Goal: Task Accomplishment & Management: Manage account settings

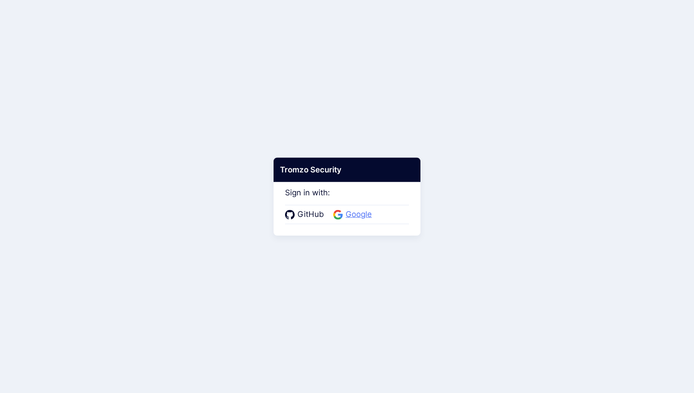
click at [349, 212] on span "Google" at bounding box center [359, 215] width 32 height 12
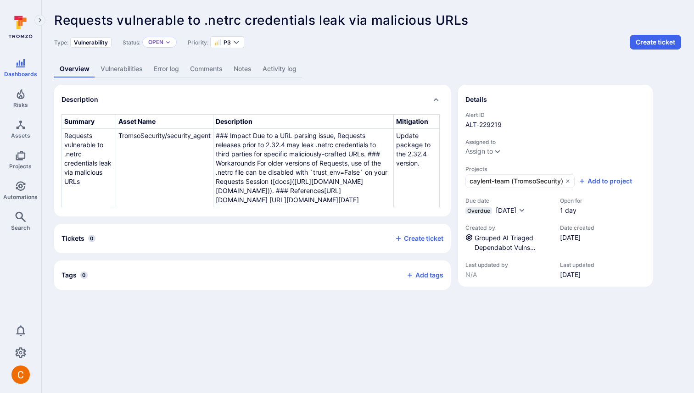
click at [452, 144] on div "Description Summary Asset Name Description Mitigation Requests vulnerable to .n…" at bounding box center [367, 187] width 627 height 205
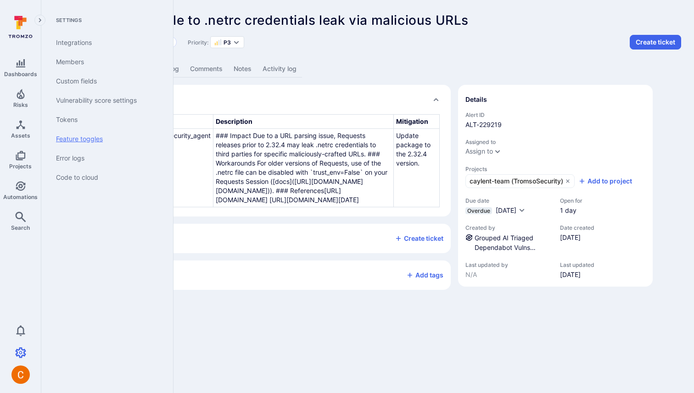
click at [86, 139] on link "Feature toggles" at bounding box center [105, 138] width 113 height 19
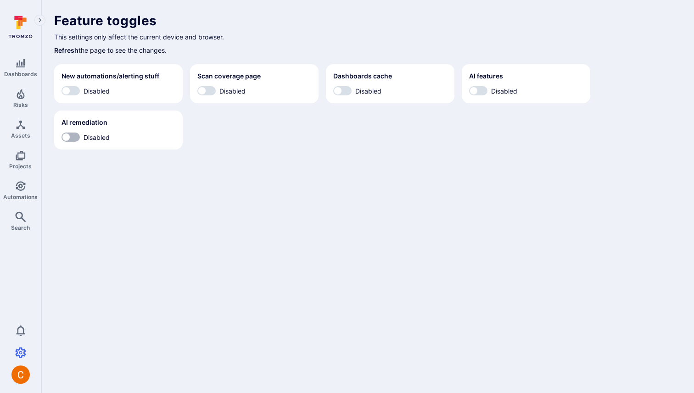
click at [65, 139] on input "Disabled" at bounding box center [66, 137] width 28 height 9
checkbox input "true"
click at [486, 91] on input "Disabled" at bounding box center [474, 90] width 28 height 9
checkbox input "true"
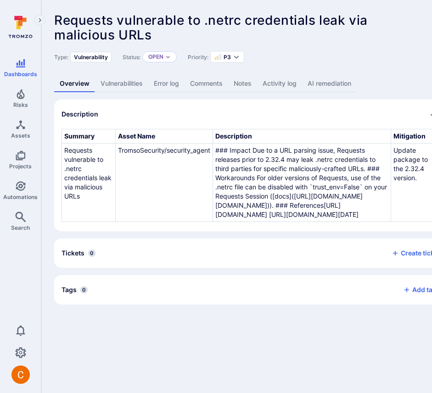
click at [321, 82] on link "AI remediation" at bounding box center [329, 83] width 55 height 17
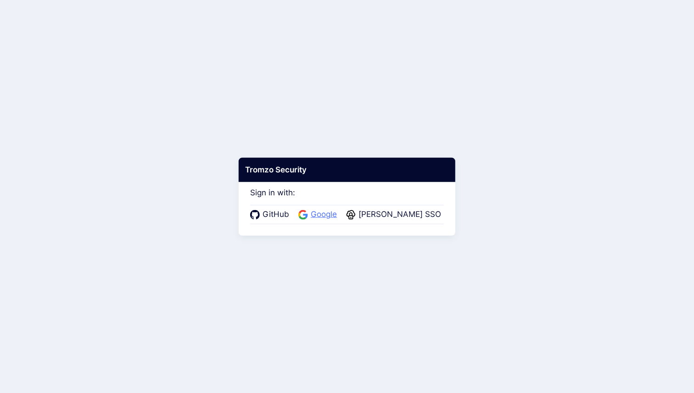
click at [330, 214] on span "Google" at bounding box center [324, 215] width 32 height 12
